Goal: Task Accomplishment & Management: Use online tool/utility

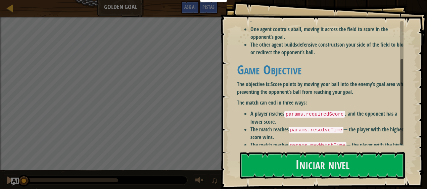
scroll to position [52, 0]
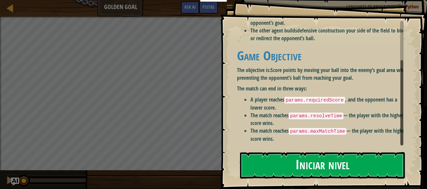
click at [277, 163] on button "Iniciar nivel" at bounding box center [322, 165] width 165 height 27
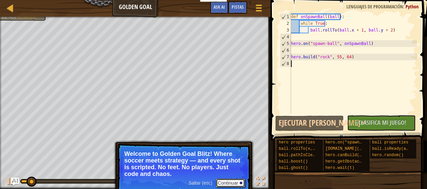
click at [238, 181] on button "Continuar" at bounding box center [231, 183] width 30 height 9
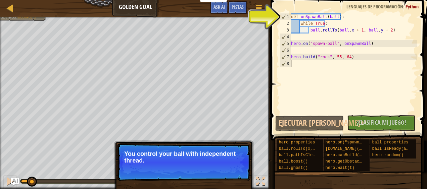
click at [226, 172] on p "Saltar (esc) Continuar You control your ball with independent thread." at bounding box center [183, 163] width 133 height 38
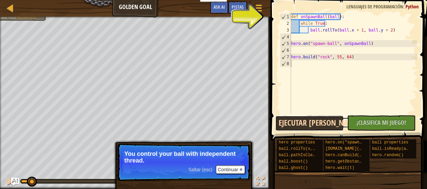
click at [299, 129] on button "Ejecutar [PERSON_NAME]↵" at bounding box center [309, 123] width 68 height 15
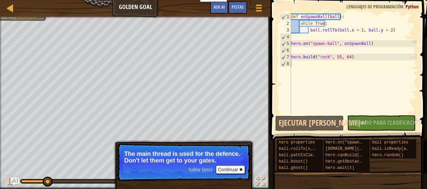
click at [224, 164] on p "Saltar (esc) Continuar The main thread is used for the defence. Don't let them …" at bounding box center [183, 163] width 133 height 38
click at [233, 175] on p "Saltar (esc) Continuar The main thread is used for the defence. Don't let them …" at bounding box center [183, 163] width 133 height 38
click at [229, 170] on button "Continuar" at bounding box center [231, 169] width 30 height 9
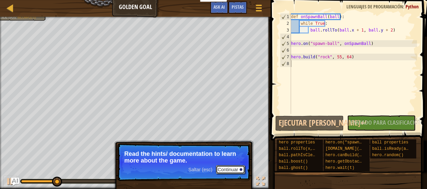
click at [229, 170] on button "Continuar" at bounding box center [231, 169] width 30 height 9
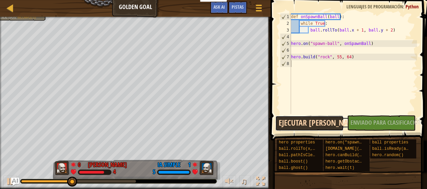
click at [303, 124] on button "Ejecutar [PERSON_NAME]↵" at bounding box center [309, 123] width 68 height 15
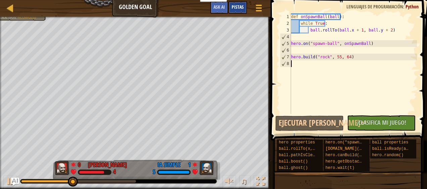
click at [234, 8] on span "Pistas" at bounding box center [238, 7] width 12 height 6
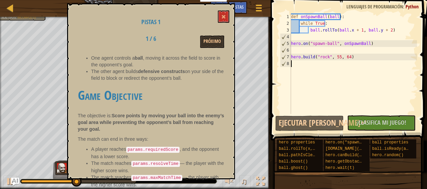
scroll to position [46, 0]
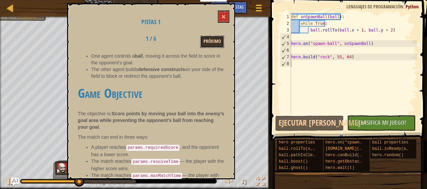
click at [217, 40] on button "Próximo" at bounding box center [212, 42] width 24 height 12
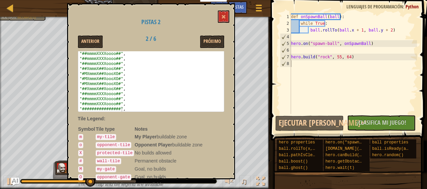
scroll to position [86, 0]
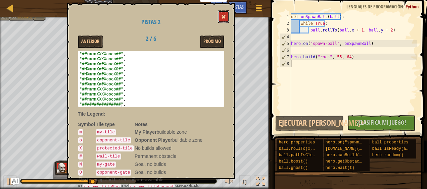
click at [222, 16] on span at bounding box center [223, 16] width 5 height 5
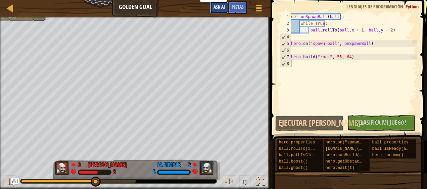
click at [219, 8] on span "Ask AI" at bounding box center [218, 7] width 11 height 6
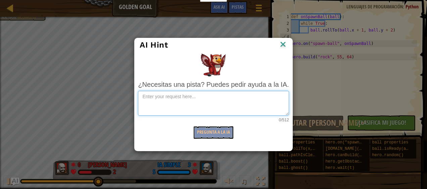
click at [234, 111] on textarea at bounding box center [213, 103] width 151 height 25
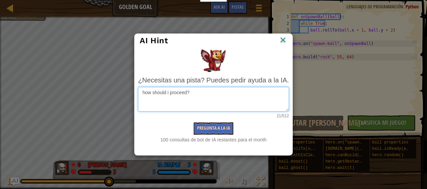
type textarea "how should i proceed?"
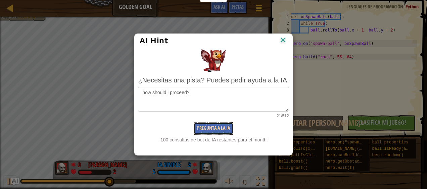
click at [217, 126] on button "Pregunta a la IA" at bounding box center [214, 128] width 40 height 12
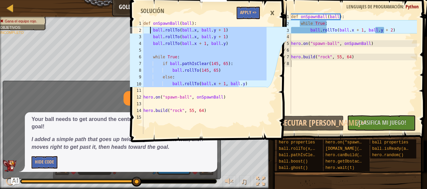
drag, startPoint x: 240, startPoint y: 82, endPoint x: 150, endPoint y: 30, distance: 104.2
click at [150, 30] on div "def onSpawnBall ( ball ) : ball . rollTo ( ball . x , ball . y + 1 ) ball . rol…" at bounding box center [204, 84] width 125 height 128
type textarea "ball.rollTo(ball.x, ball.y + 1) ball.rollTo(ball.x, ball.y + 1)"
drag, startPoint x: 150, startPoint y: 30, endPoint x: 251, endPoint y: 9, distance: 102.8
click at [251, 9] on button "Apply =>" at bounding box center [248, 13] width 23 height 12
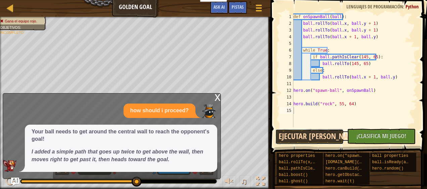
click at [313, 138] on button "Ejecutar [PERSON_NAME]↵" at bounding box center [309, 136] width 68 height 15
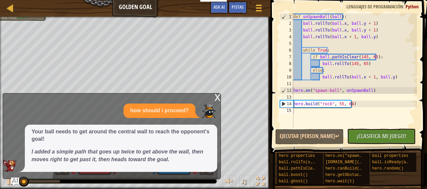
click at [219, 98] on div "x" at bounding box center [217, 97] width 6 height 7
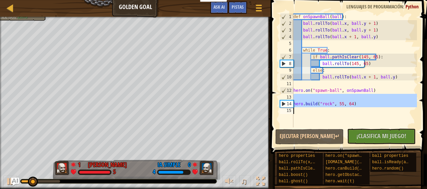
drag, startPoint x: 321, startPoint y: 97, endPoint x: 334, endPoint y: 114, distance: 21.3
click at [334, 114] on div "def onSpawnBall ( ball ) : ball . rollTo ( ball . x , ball . y + 1 ) ball . rol…" at bounding box center [354, 77] width 125 height 128
click at [356, 103] on div "def onSpawnBall ( ball ) : ball . rollTo ( ball . x , ball . y + 1 ) ball . rol…" at bounding box center [354, 70] width 125 height 114
type textarea "[DOMAIN_NAME]("rock", 55, 64)"
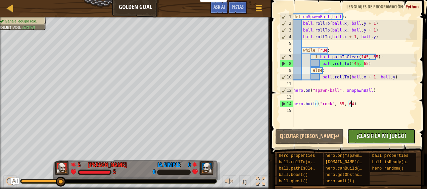
click at [383, 131] on button "Sin Código Nuevo para Clasificar ¡Clasifica Mi Juego! Enviando... Enviado para …" at bounding box center [381, 136] width 68 height 15
